Goal: Task Accomplishment & Management: Use online tool/utility

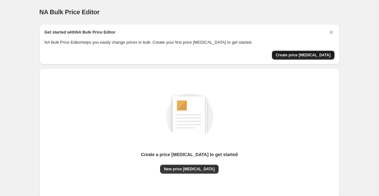
click at [303, 54] on span "Create price [MEDICAL_DATA]" at bounding box center [303, 54] width 55 height 5
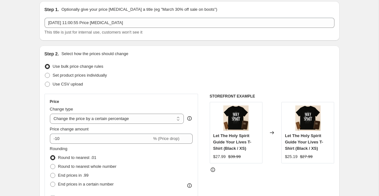
scroll to position [24, 0]
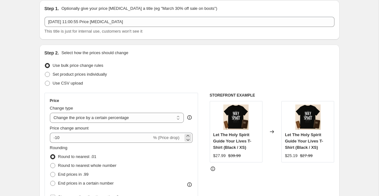
click at [172, 137] on span "% (Price drop)" at bounding box center [166, 137] width 26 height 5
select select "by"
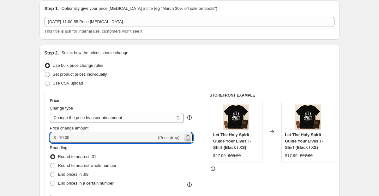
click at [188, 139] on icon at bounding box center [188, 139] width 6 height 6
click at [105, 135] on input "-1.0" at bounding box center [107, 137] width 99 height 10
type input "-1.00"
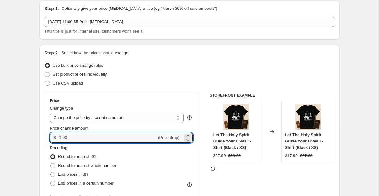
click at [130, 100] on div "Price" at bounding box center [121, 100] width 143 height 5
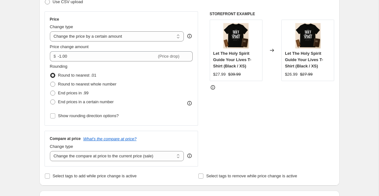
scroll to position [111, 0]
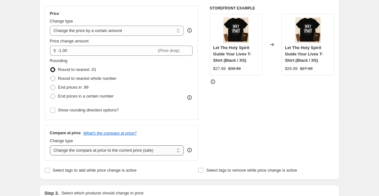
select select "no_change"
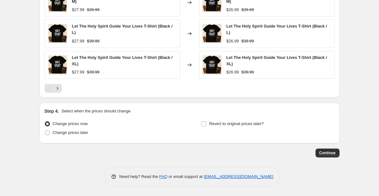
scroll to position [446, 0]
click at [330, 151] on span "Continue" at bounding box center [327, 152] width 16 height 5
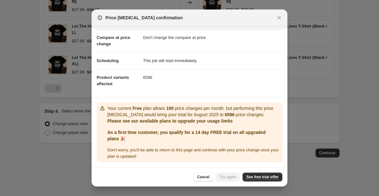
scroll to position [25, 0]
click at [255, 178] on span "See free trial offer" at bounding box center [262, 176] width 32 height 5
click at [254, 177] on span "See free trial offer" at bounding box center [262, 176] width 32 height 5
click at [259, 177] on span "See free trial offer" at bounding box center [262, 176] width 32 height 5
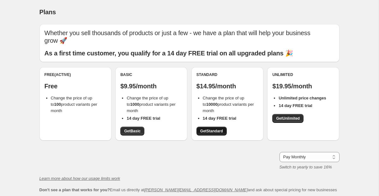
click at [219, 128] on span "Get Standard" at bounding box center [211, 130] width 23 height 5
click at [217, 128] on span "Get Standard" at bounding box center [211, 130] width 23 height 5
click at [223, 128] on span "Get Standard" at bounding box center [211, 130] width 23 height 5
